Goal: Information Seeking & Learning: Learn about a topic

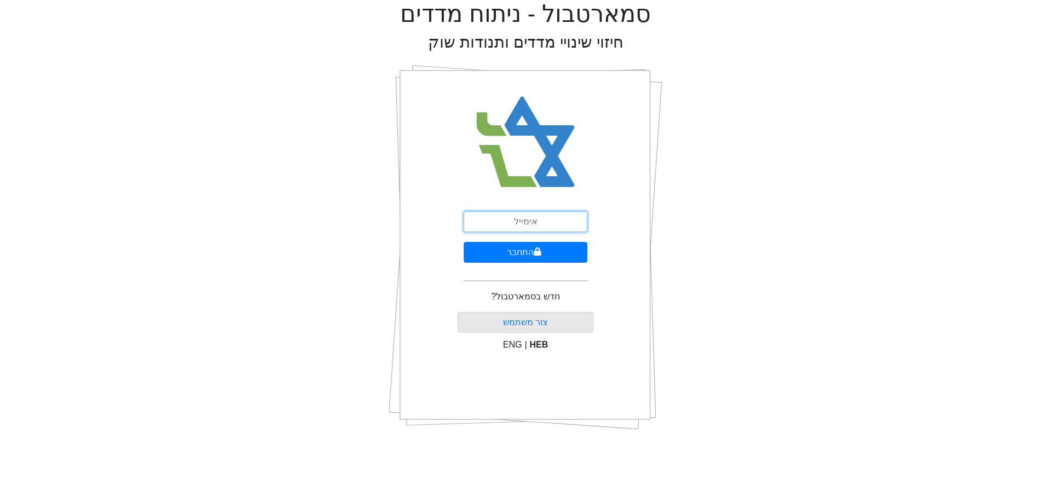
click at [540, 223] on input "email" at bounding box center [526, 221] width 124 height 21
type input "[PERSON_NAME][EMAIL_ADDRESS][DOMAIN_NAME]"
click at [540, 255] on icon "submit" at bounding box center [537, 251] width 7 height 8
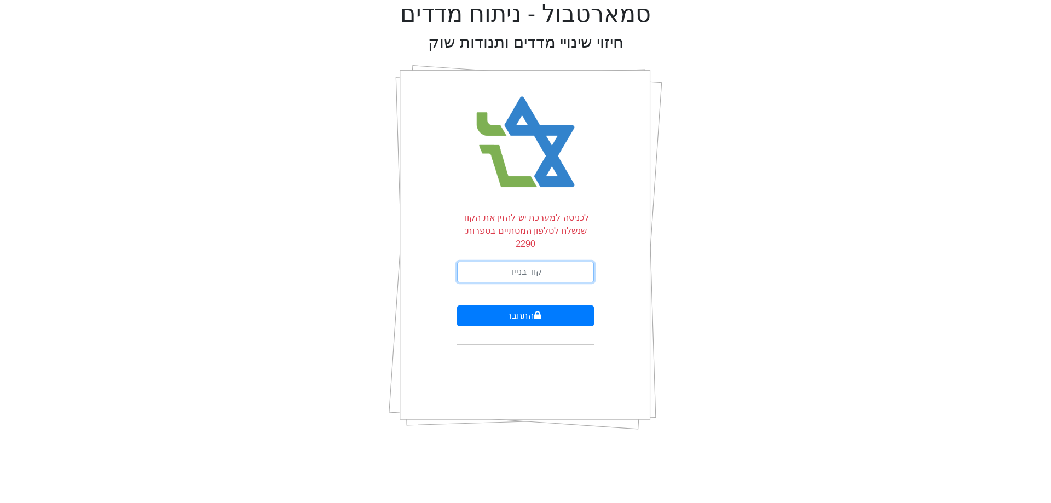
click at [523, 262] on input "text" at bounding box center [525, 272] width 137 height 21
type input "440648"
click at [457, 305] on button "התחבר" at bounding box center [525, 315] width 137 height 21
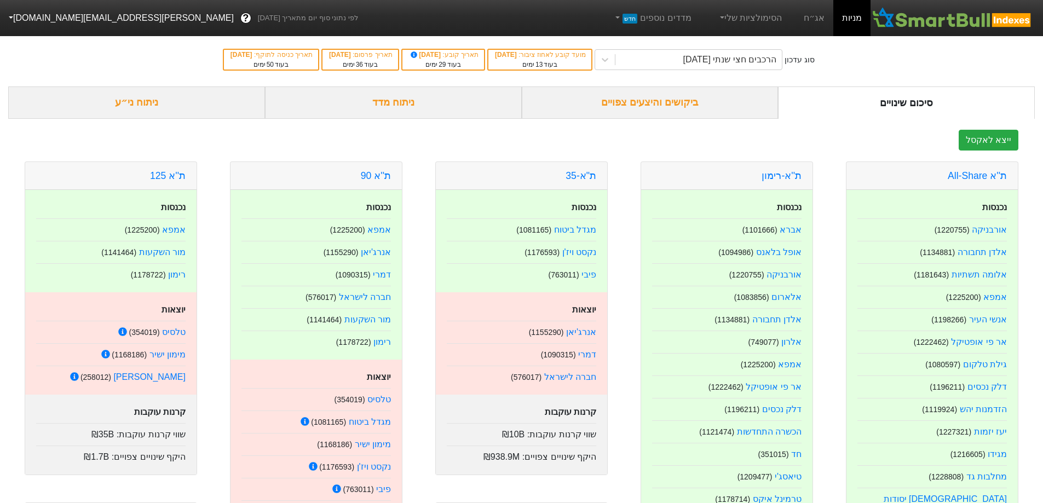
click at [699, 99] on div "ביקושים והיצעים צפויים" at bounding box center [650, 103] width 257 height 32
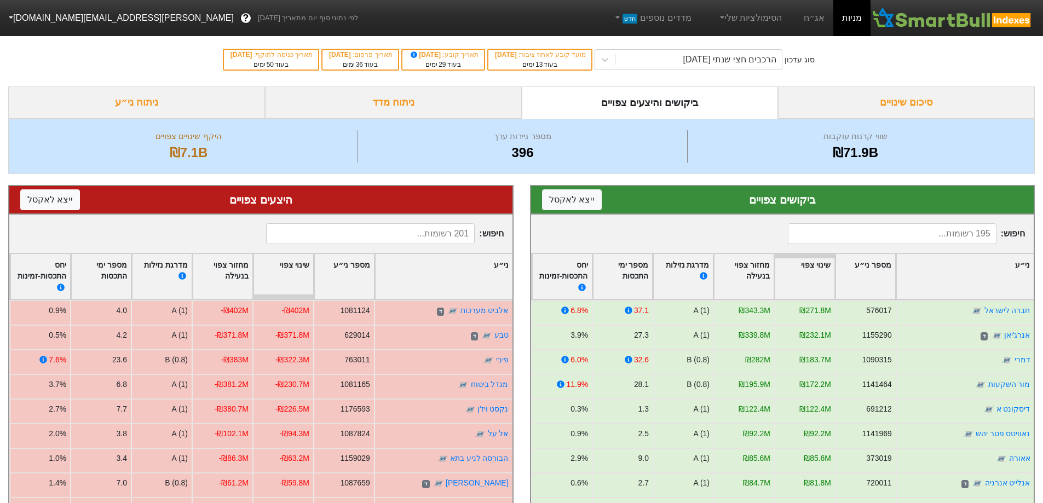
click at [942, 229] on input at bounding box center [892, 233] width 209 height 21
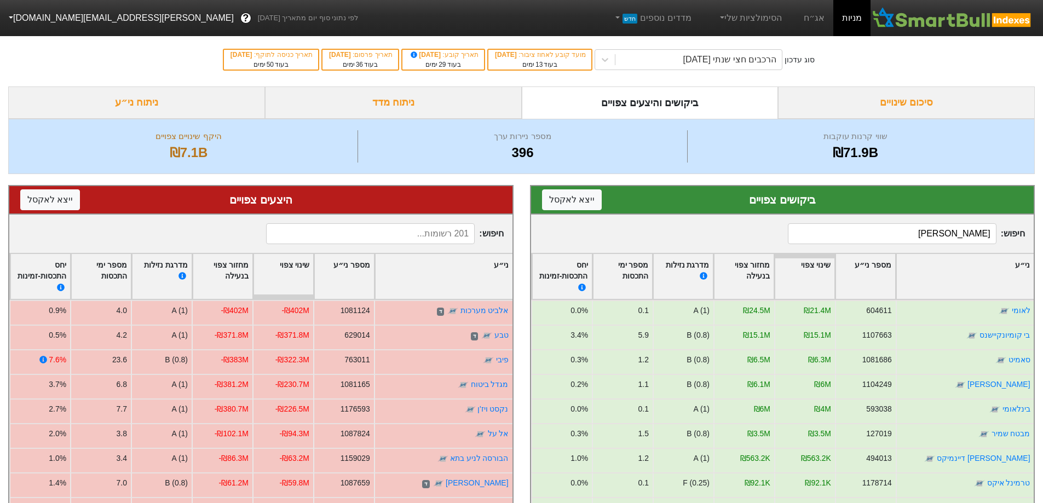
type input "[PERSON_NAME]"
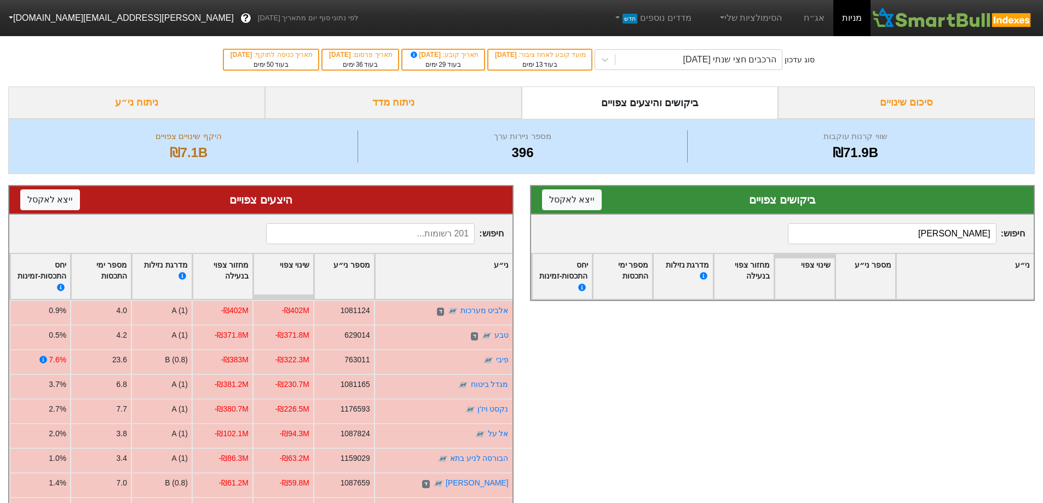
drag, startPoint x: 942, startPoint y: 229, endPoint x: 1051, endPoint y: 217, distance: 109.7
click at [1043, 218] on html "מניות אג״ח הסימולציות שלי מדדים נוספים חדש לפי נתוני סוף יום מתאריך [DATE] ? [E…" at bounding box center [521, 347] width 1043 height 695
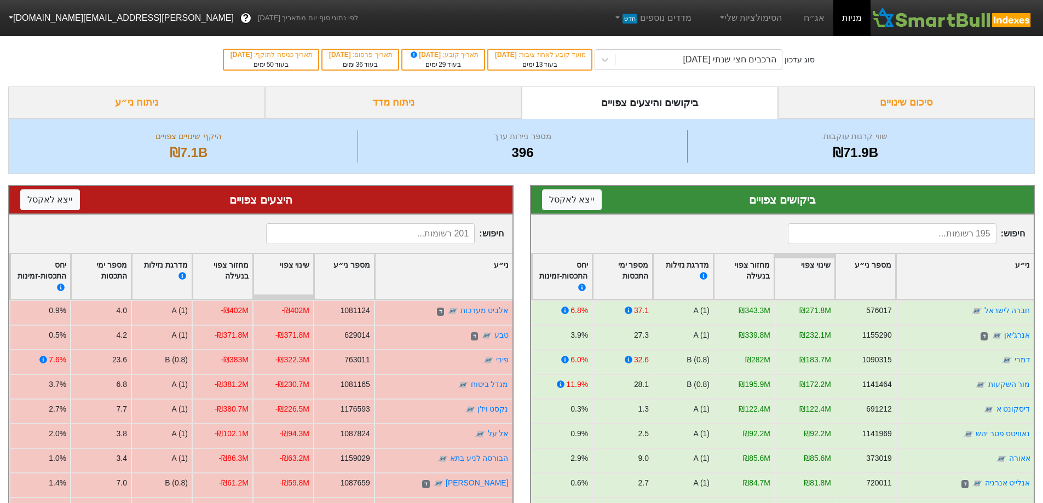
click at [420, 230] on input at bounding box center [370, 233] width 209 height 21
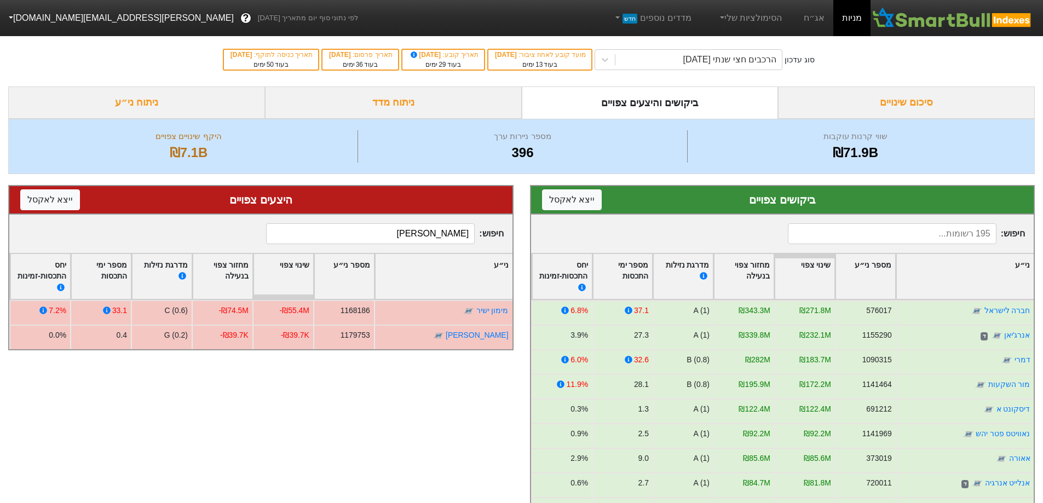
type input "[PERSON_NAME]"
